Goal: Ask a question: Seek information or help from site administrators or community

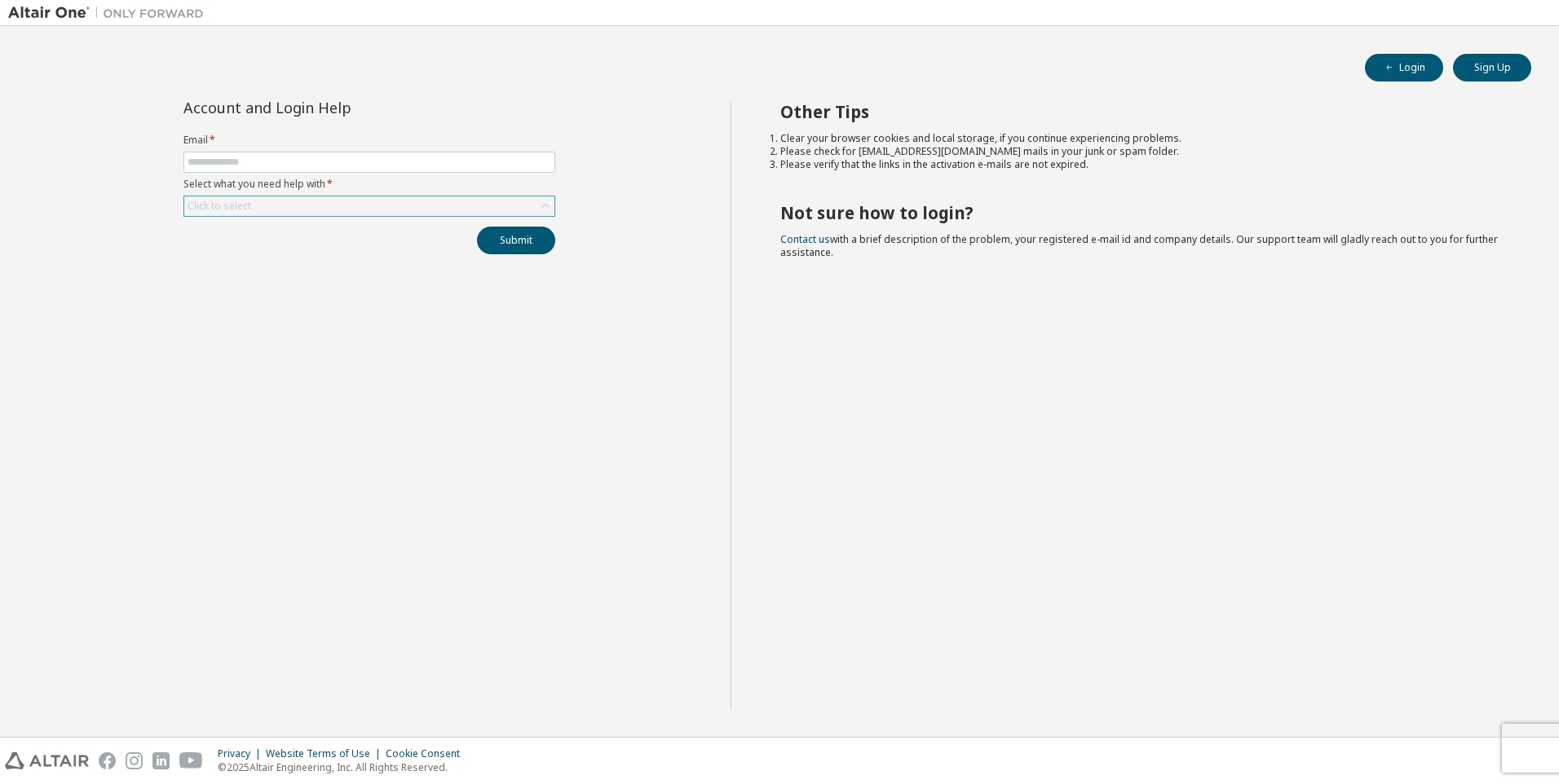
click at [299, 203] on div "Click to select" at bounding box center [369, 206] width 370 height 19
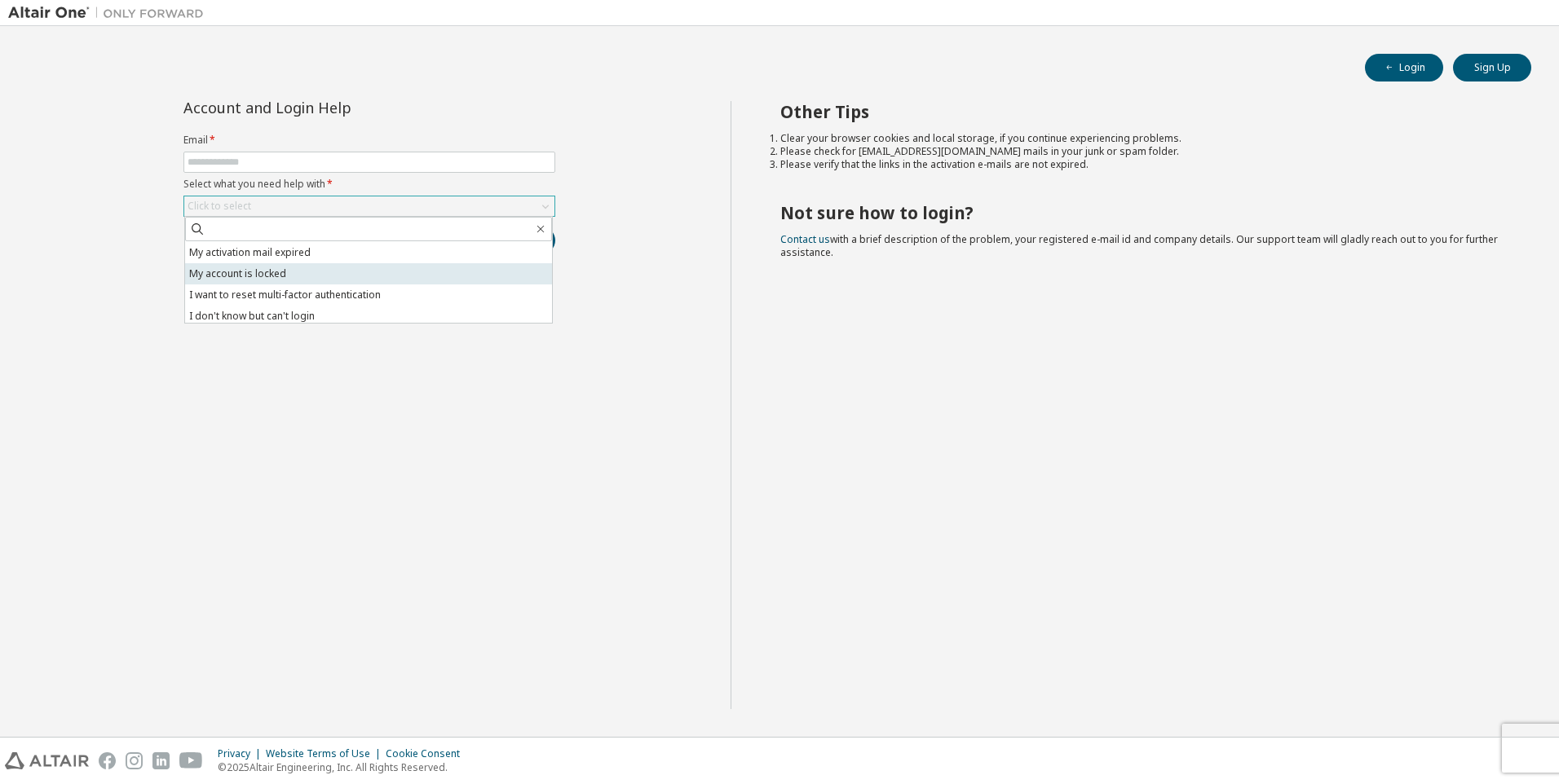
scroll to position [46, 0]
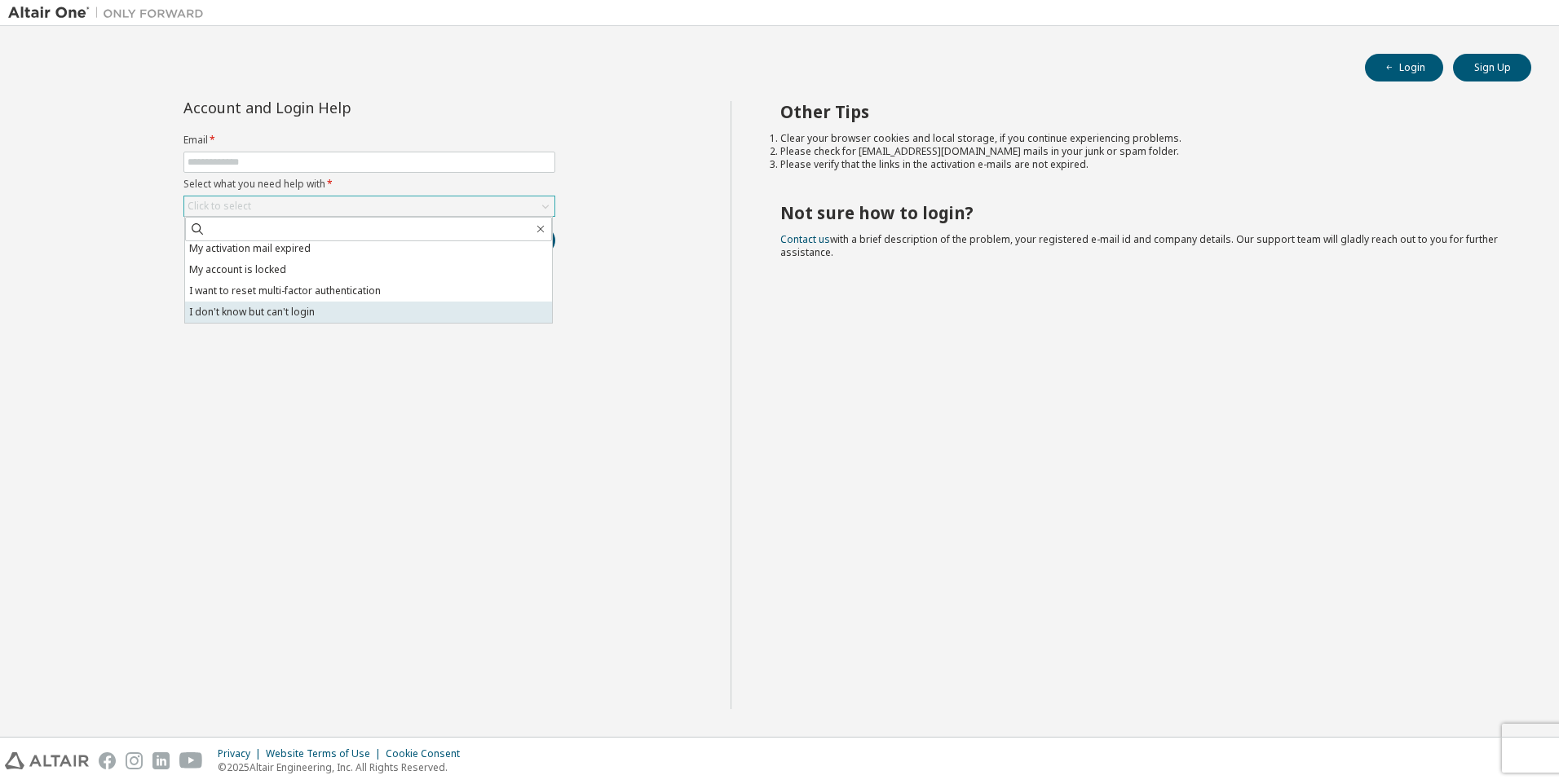
click at [322, 312] on li "I don't know but can't login" at bounding box center [368, 313] width 367 height 21
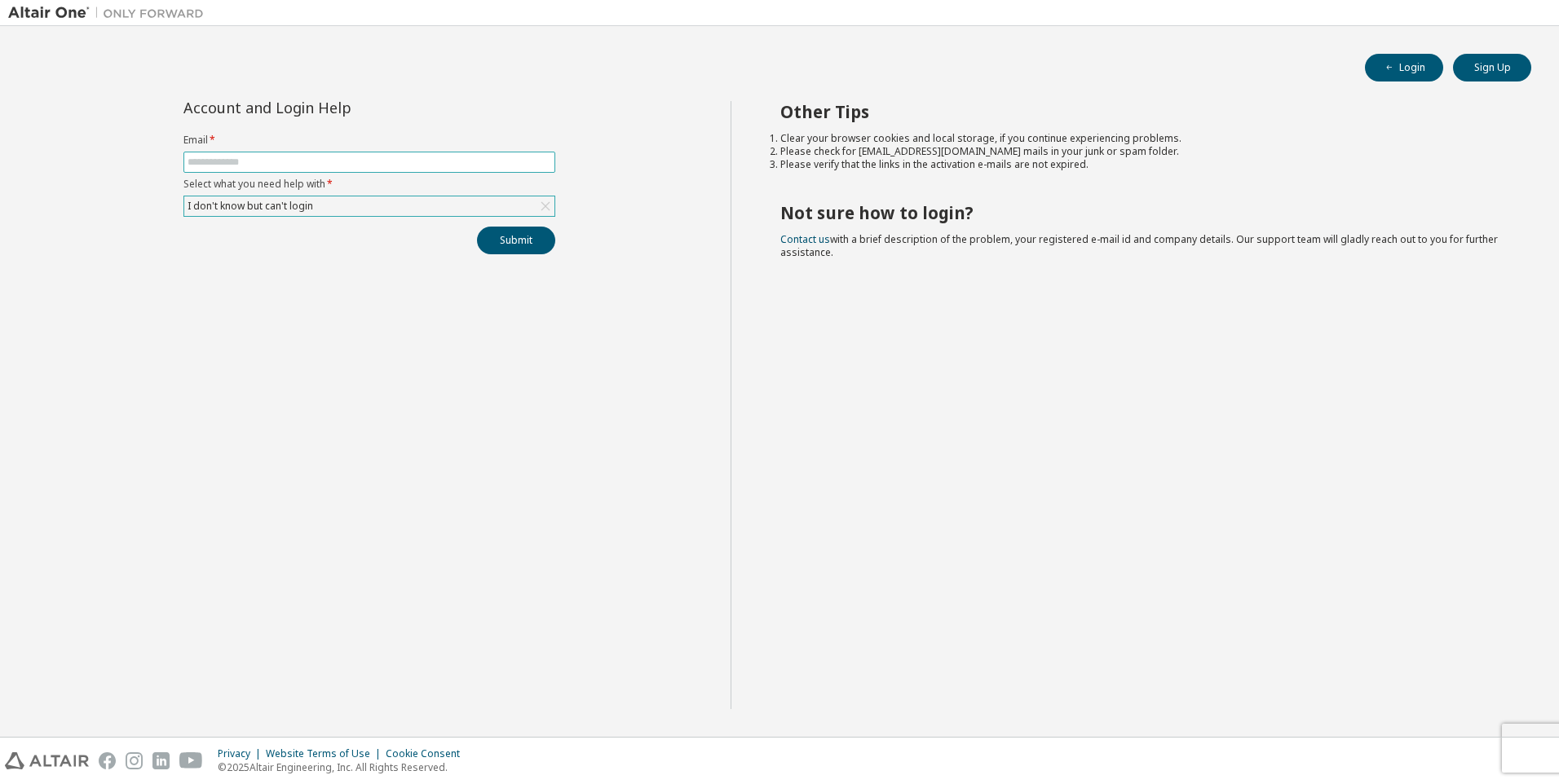
click at [287, 162] on input "text" at bounding box center [369, 162] width 364 height 13
type input "**********"
click at [518, 242] on button "Submit" at bounding box center [516, 240] width 79 height 27
click at [1427, 735] on link "Altair support" at bounding box center [1441, 740] width 65 height 14
click at [1429, 744] on link "Altair support" at bounding box center [1441, 740] width 65 height 14
